Goal: Task Accomplishment & Management: Use online tool/utility

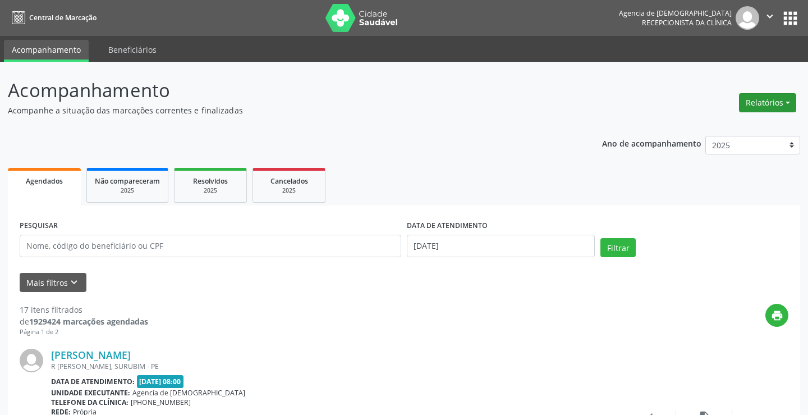
click at [756, 104] on button "Relatórios" at bounding box center [767, 102] width 57 height 19
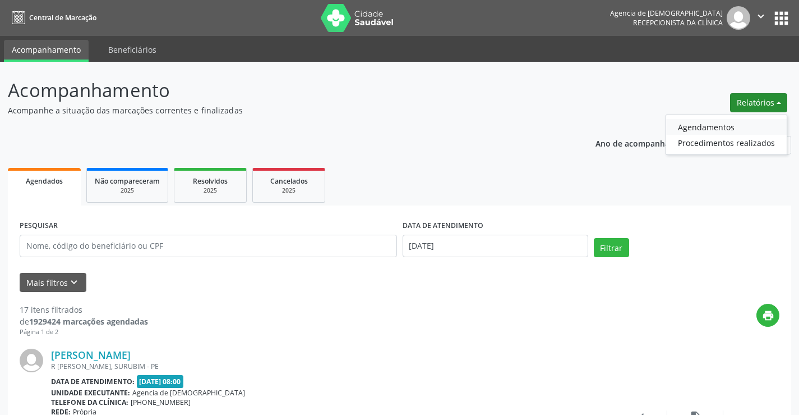
click at [703, 128] on link "Agendamentos" at bounding box center [726, 127] width 121 height 16
select select "8"
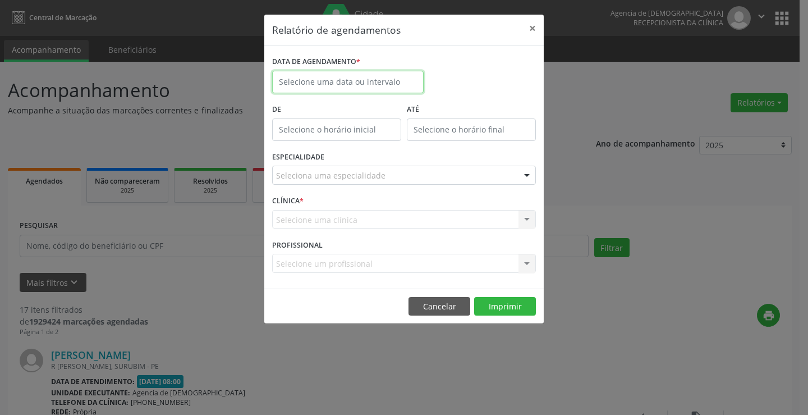
click at [376, 85] on input "text" at bounding box center [347, 82] width 151 height 22
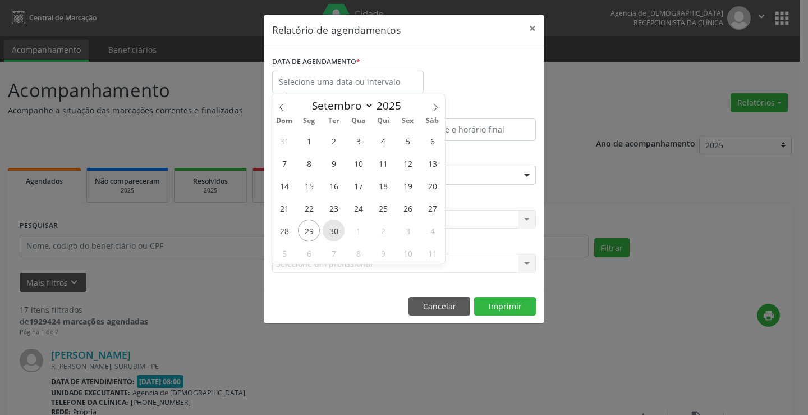
click at [337, 231] on span "30" at bounding box center [334, 230] width 22 height 22
type input "[DATE]"
click at [337, 231] on span "30" at bounding box center [334, 230] width 22 height 22
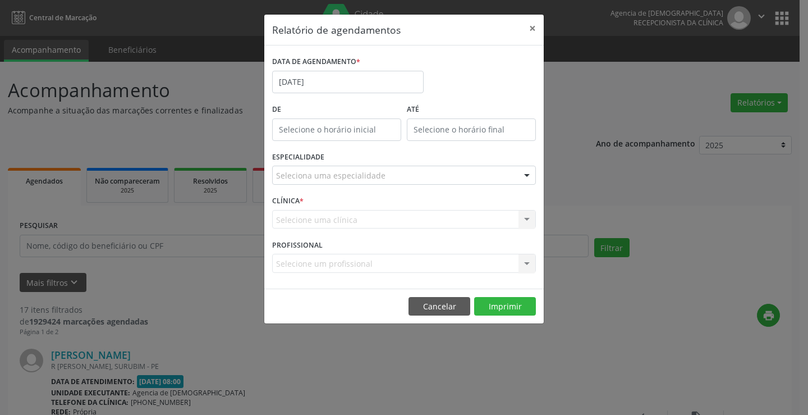
click at [478, 182] on div "Seleciona uma especialidade" at bounding box center [404, 174] width 264 height 19
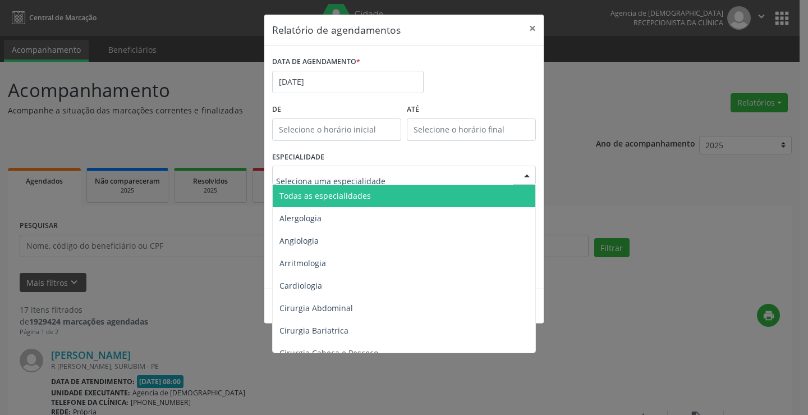
click at [463, 197] on span "Todas as especialidades" at bounding box center [405, 196] width 264 height 22
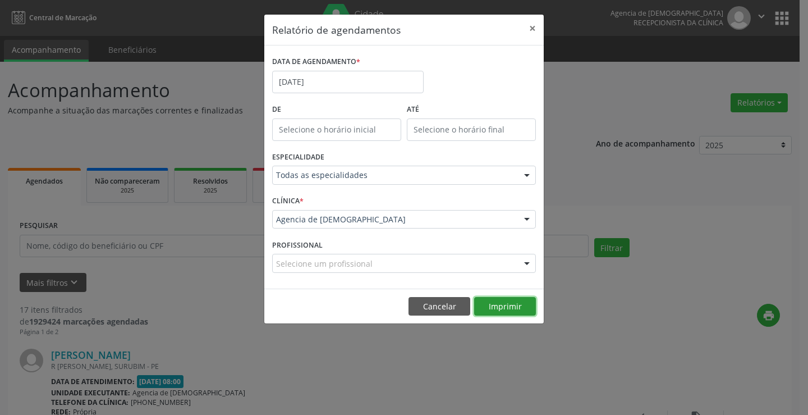
click at [517, 312] on button "Imprimir" at bounding box center [505, 306] width 62 height 19
click at [344, 82] on input "[DATE]" at bounding box center [347, 82] width 151 height 22
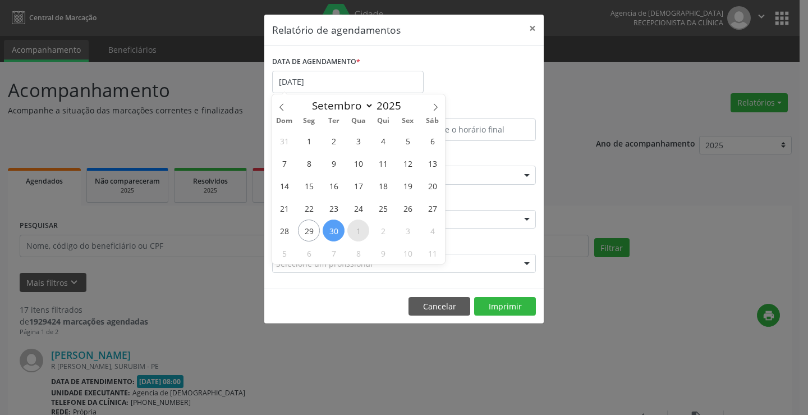
click at [362, 235] on span "1" at bounding box center [358, 230] width 22 height 22
type input "01/10/2025"
click at [362, 235] on span "1" at bounding box center [358, 230] width 22 height 22
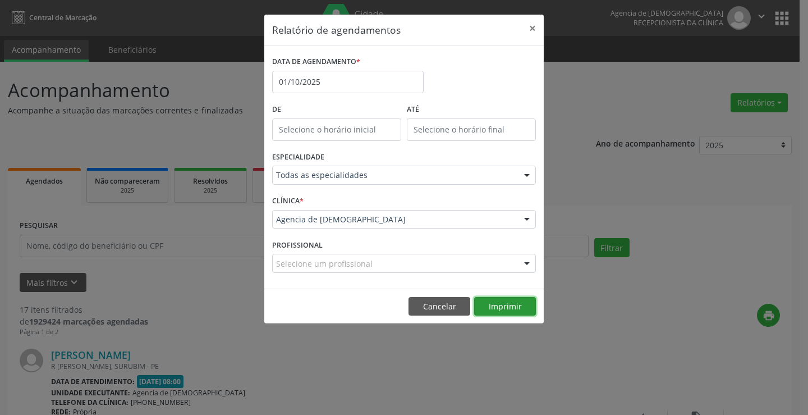
click at [525, 304] on button "Imprimir" at bounding box center [505, 306] width 62 height 19
click at [453, 305] on button "Cancelar" at bounding box center [439, 306] width 62 height 19
